Goal: Transaction & Acquisition: Purchase product/service

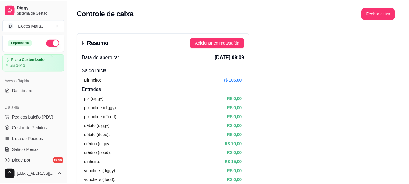
scroll to position [40, 0]
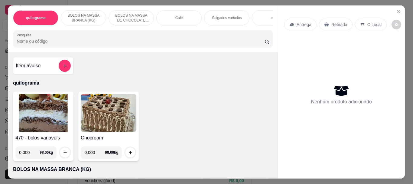
click at [100, 43] on input "Pesquisa" at bounding box center [141, 41] width 248 height 6
type input "case"
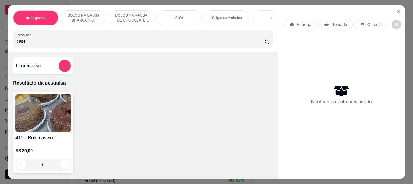
click at [43, 119] on img at bounding box center [43, 113] width 56 height 38
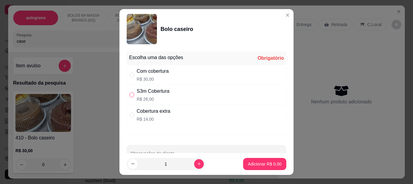
drag, startPoint x: 130, startPoint y: 94, endPoint x: 201, endPoint y: 177, distance: 109.4
click at [130, 95] on input "" at bounding box center [131, 94] width 5 height 5
radio input "true"
click at [250, 166] on p "Adicionar R$ 26,00" at bounding box center [264, 164] width 36 height 6
type input "1"
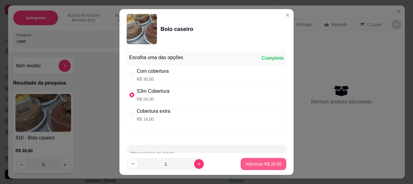
type input "1"
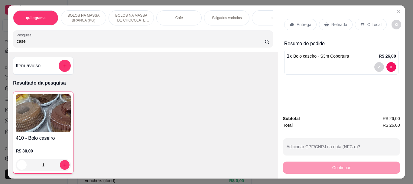
click at [328, 23] on div "Retirada" at bounding box center [336, 24] width 34 height 11
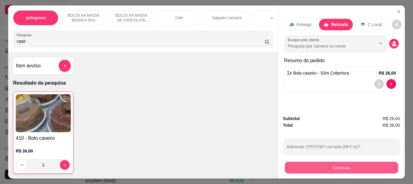
click at [330, 163] on button "Continuar" at bounding box center [341, 167] width 113 height 12
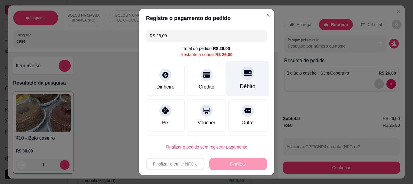
click at [244, 76] on icon at bounding box center [248, 73] width 8 height 6
type input "R$ 0,00"
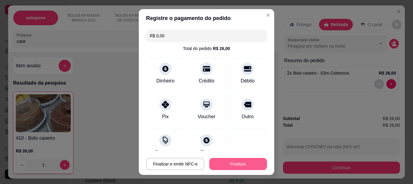
click at [227, 164] on button "Finalizar" at bounding box center [238, 164] width 58 height 12
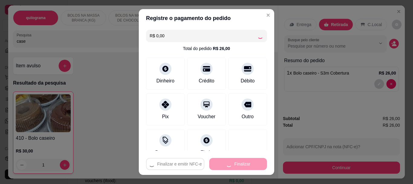
type input "0"
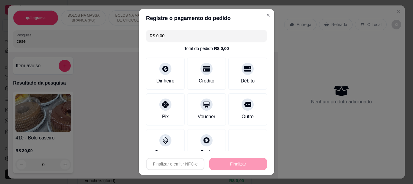
type input "-R$ 26,00"
